Goal: Task Accomplishment & Management: Manage account settings

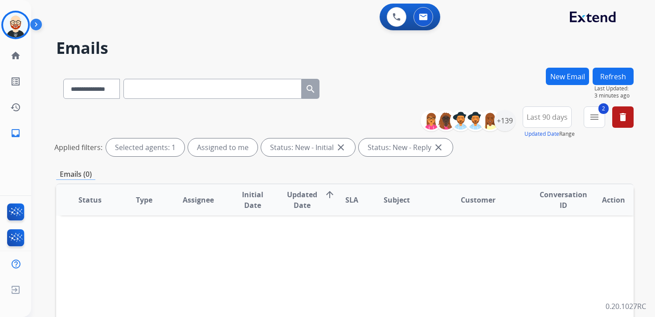
select select "**********"
click at [21, 25] on img at bounding box center [15, 24] width 25 height 25
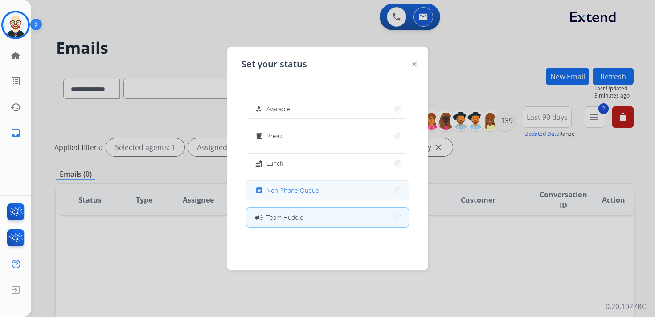
click at [274, 190] on span "Non-Phone Queue" at bounding box center [292, 190] width 53 height 9
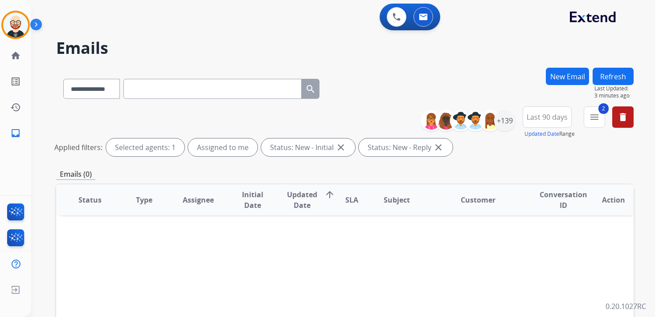
click at [613, 76] on button "Refresh" at bounding box center [613, 76] width 41 height 17
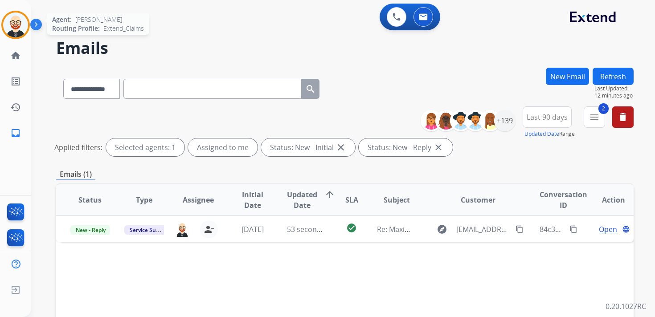
click at [18, 27] on img at bounding box center [15, 24] width 25 height 25
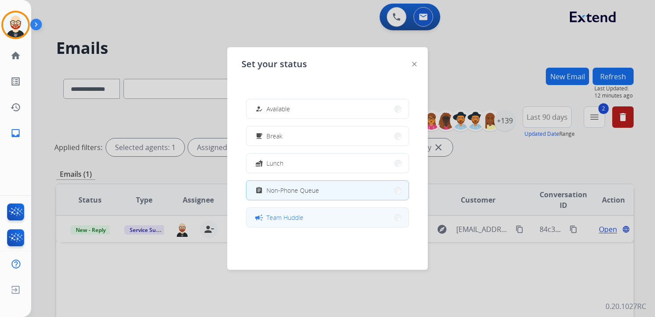
scroll to position [141, 0]
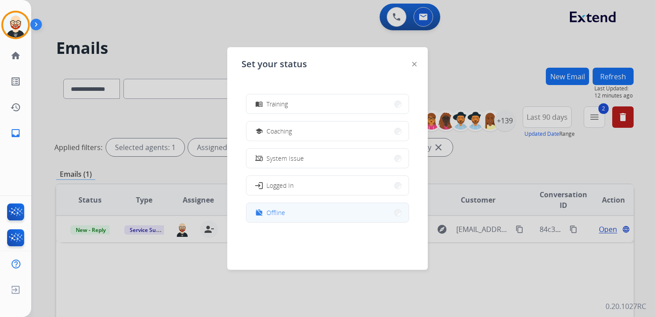
click at [292, 218] on button "work_off Offline" at bounding box center [327, 212] width 162 height 19
